Goal: Book appointment/travel/reservation

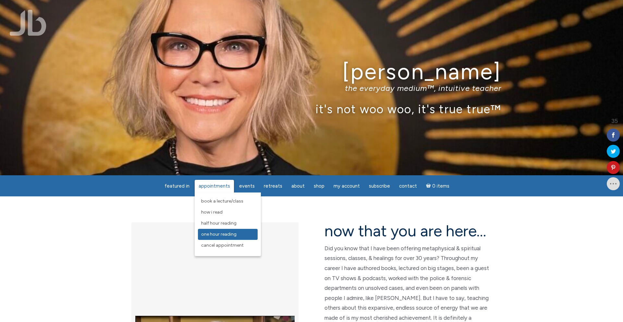
click at [236, 233] on span "One Hour Reading" at bounding box center [218, 234] width 35 height 6
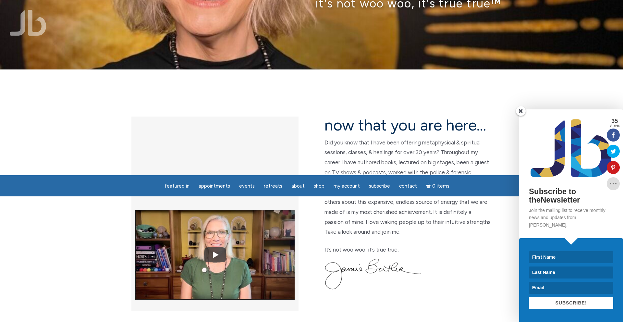
scroll to position [317, 0]
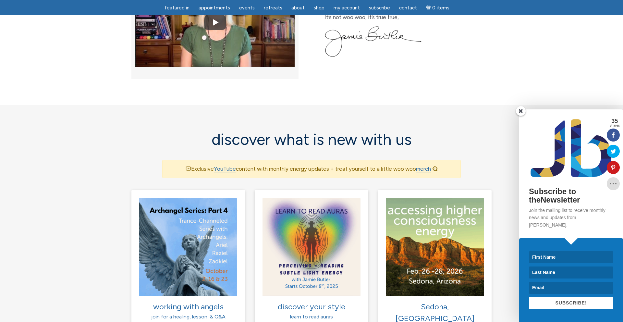
click at [519, 116] on span at bounding box center [521, 111] width 10 height 10
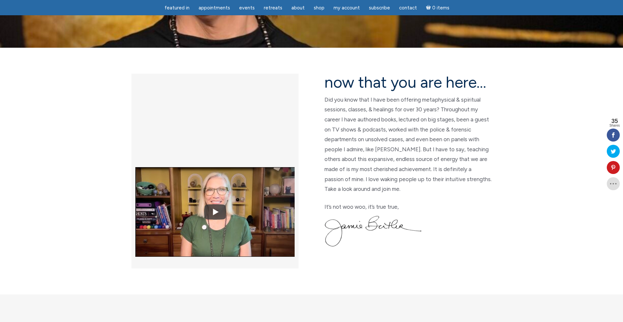
scroll to position [0, 0]
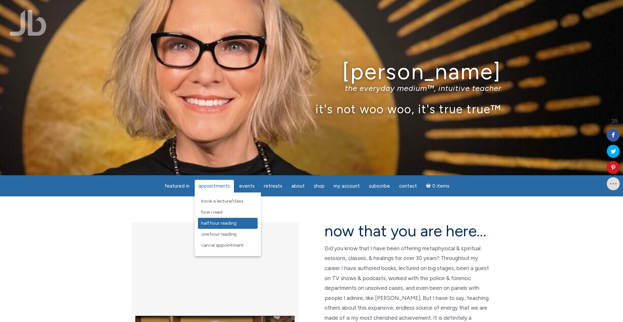
click at [221, 225] on span "Half Hour Reading" at bounding box center [218, 223] width 35 height 6
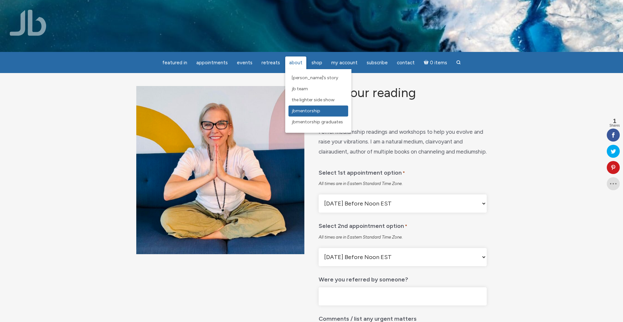
click at [316, 108] on span "JBMentorship" at bounding box center [306, 111] width 29 height 6
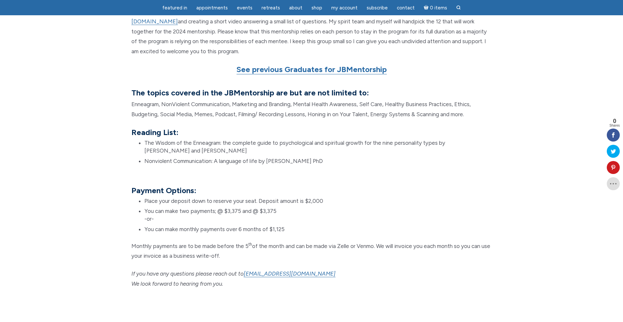
scroll to position [514, 0]
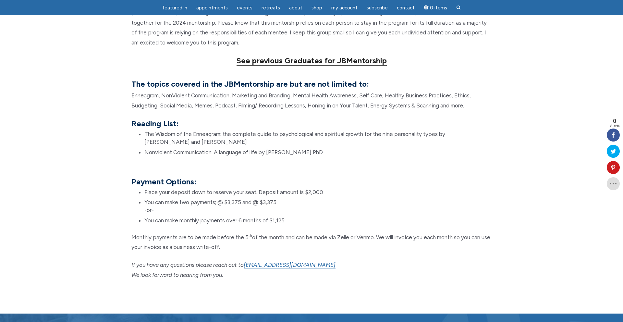
click at [315, 64] on strong "See previous Graduates for JBMentorship" at bounding box center [311, 60] width 150 height 9
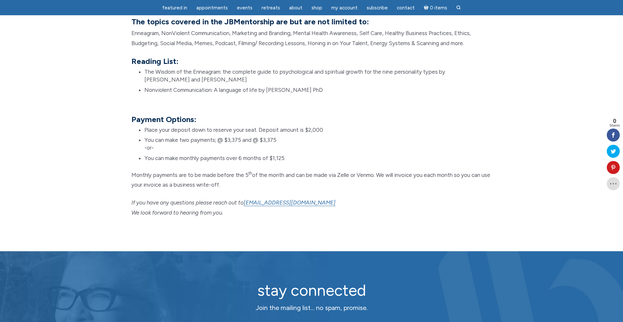
scroll to position [547, 0]
